Goal: Navigation & Orientation: Find specific page/section

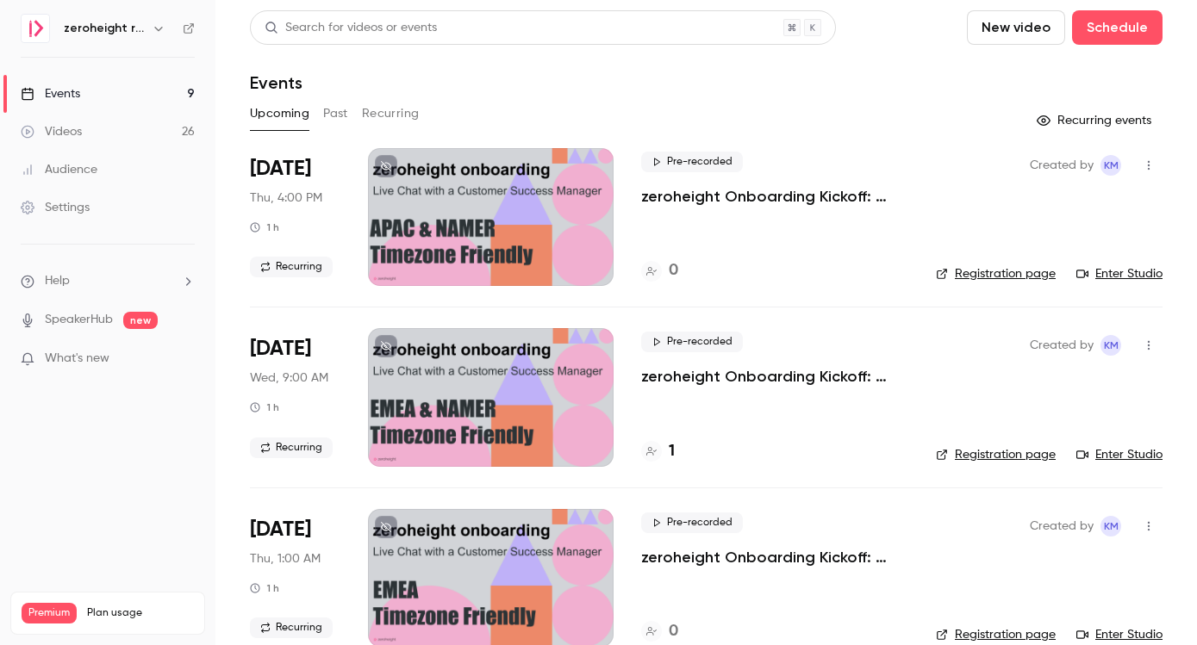
click at [160, 23] on icon "button" at bounding box center [159, 29] width 14 height 14
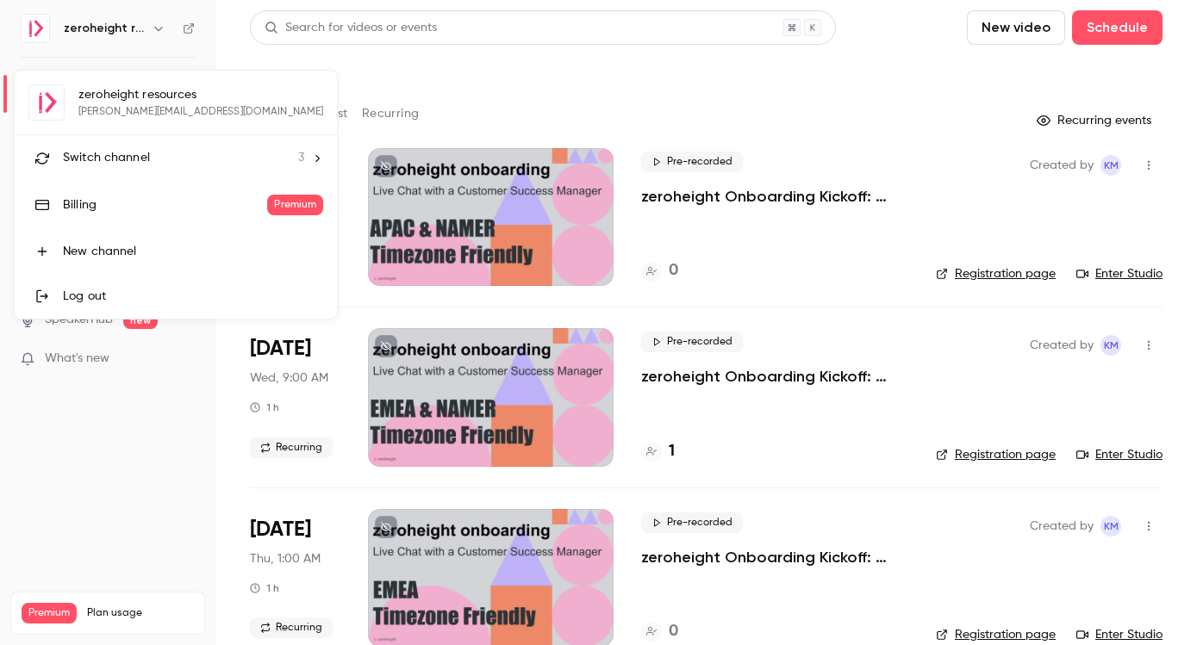
click at [558, 83] on div at bounding box center [598, 322] width 1197 height 645
